Goal: Check status: Check status

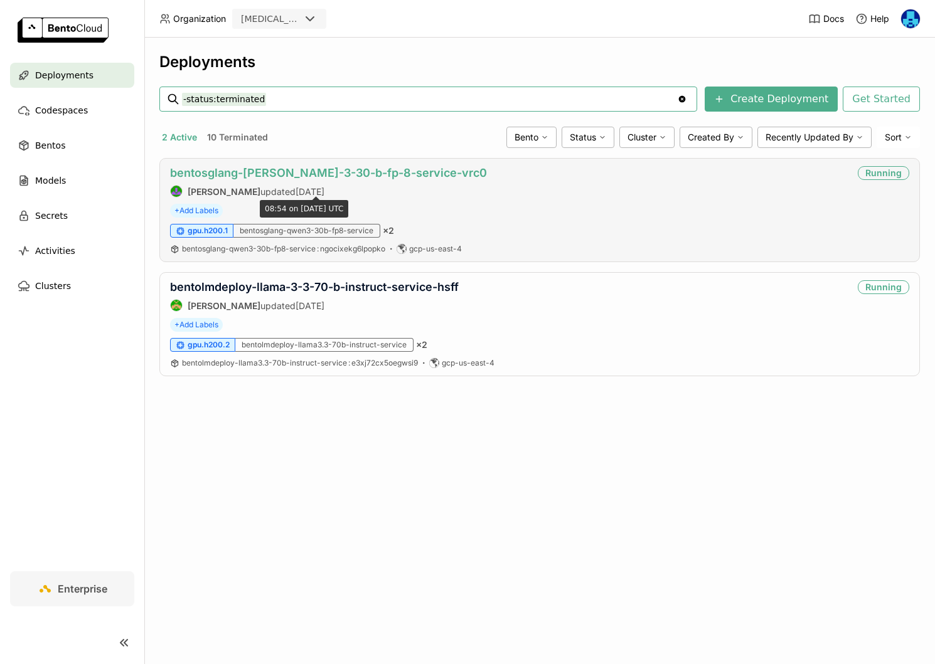
click at [331, 172] on link "bentosglang-[PERSON_NAME]-3-30-b-fp-8-service-vrc0" at bounding box center [328, 172] width 317 height 13
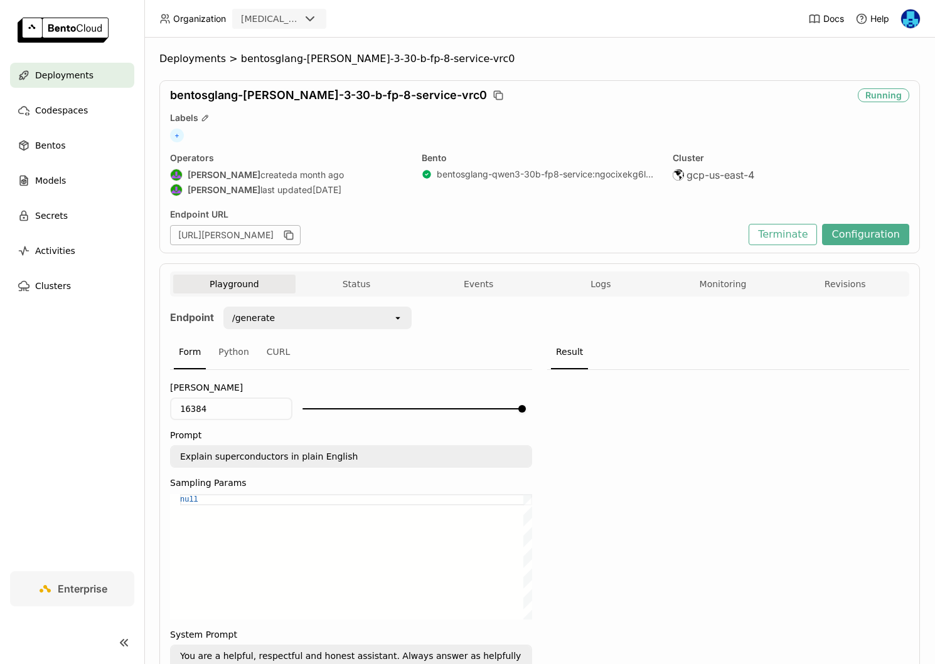
click at [720, 268] on div "Playground Status Events Logs Monitoring Revisions Endpoint /generate open Form…" at bounding box center [539, 538] width 760 height 550
click at [720, 280] on button "Monitoring" at bounding box center [723, 284] width 122 height 19
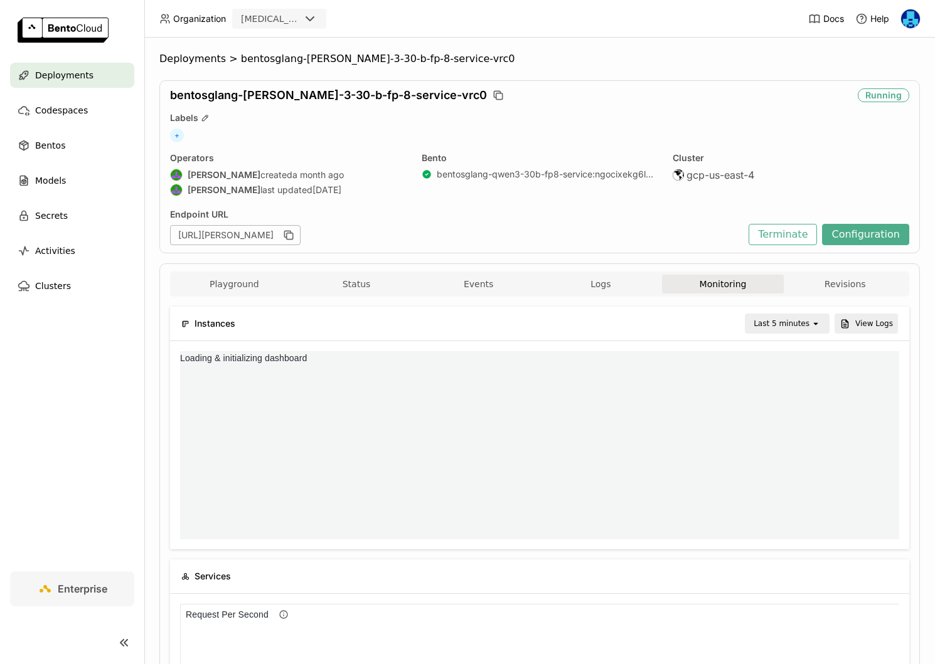
scroll to position [188, 238]
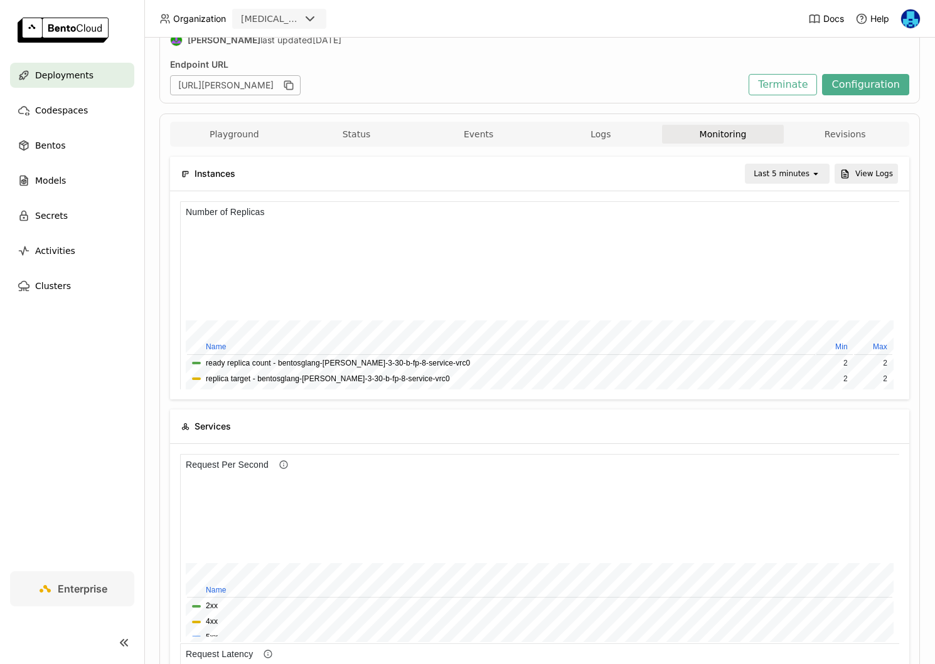
click at [787, 178] on div "Last 5 minutes" at bounding box center [781, 173] width 56 height 13
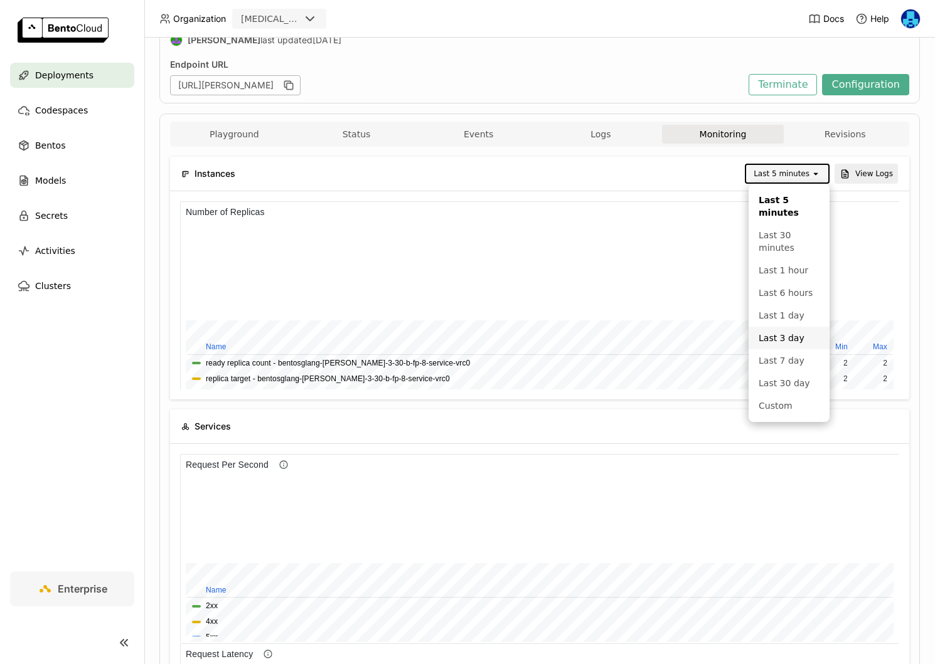
click at [785, 337] on div "Last 3 day" at bounding box center [788, 338] width 61 height 13
